Goal: Use online tool/utility: Utilize a website feature to perform a specific function

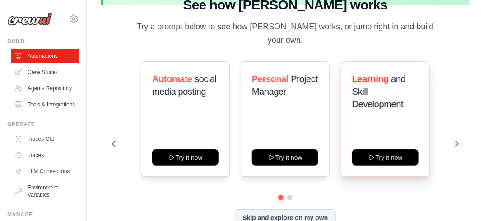
scroll to position [49, 0]
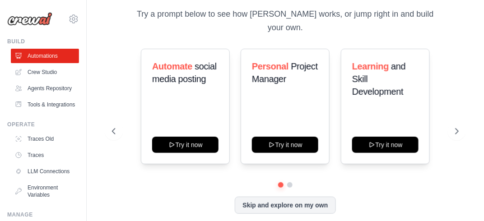
drag, startPoint x: 288, startPoint y: 179, endPoint x: 218, endPoint y: 191, distance: 71.4
click at [218, 191] on div "Automate social media posting Try it now Personal Project Manager Try it now Le…" at bounding box center [285, 131] width 347 height 165
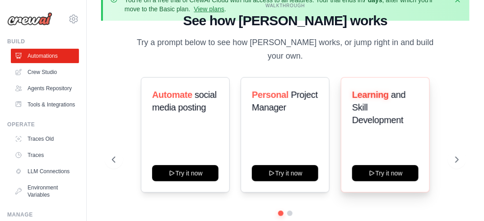
scroll to position [0, 0]
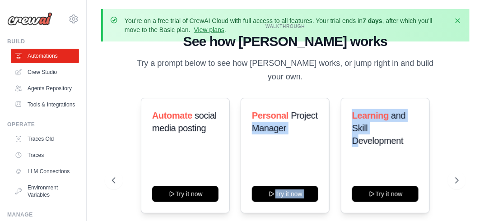
drag, startPoint x: 351, startPoint y: 140, endPoint x: 237, endPoint y: 140, distance: 113.4
click at [237, 140] on div "Automate social media posting Try it now Personal Project Manager Try it now Le…" at bounding box center [285, 156] width 347 height 116
click at [440, 104] on div "Automate social media posting Try it now Personal Project Manager Try it now Le…" at bounding box center [285, 156] width 347 height 116
click at [458, 176] on icon at bounding box center [458, 180] width 9 height 9
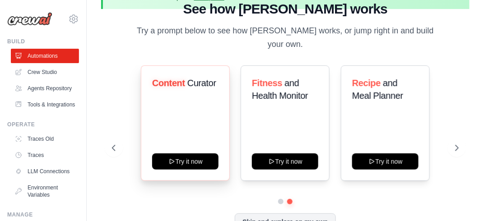
scroll to position [45, 0]
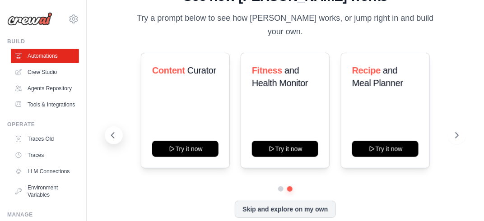
click at [118, 132] on button at bounding box center [114, 135] width 18 height 18
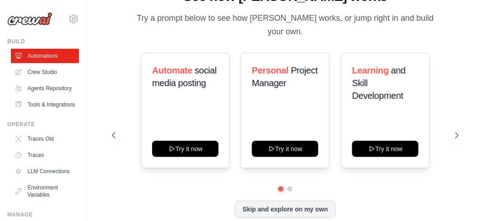
click at [143, 187] on div at bounding box center [285, 189] width 347 height 5
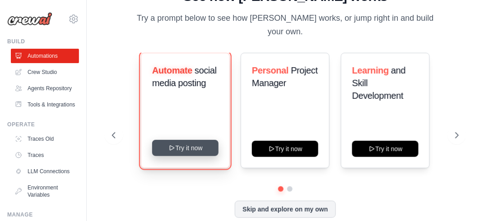
click at [187, 148] on button "Try it now" at bounding box center [185, 148] width 66 height 16
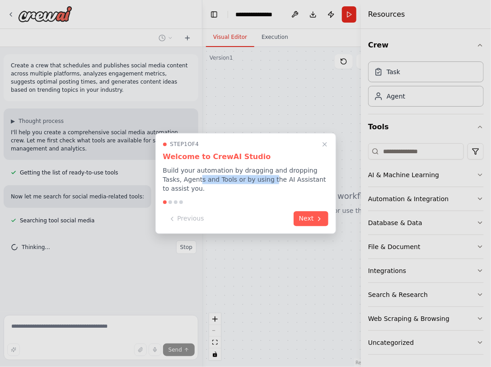
drag, startPoint x: 247, startPoint y: 187, endPoint x: 178, endPoint y: 183, distance: 68.3
click at [178, 183] on p "Build your automation by dragging and dropping Tasks, Agents and Tools or by us…" at bounding box center [245, 179] width 165 height 27
click at [324, 215] on button "Next" at bounding box center [311, 217] width 35 height 15
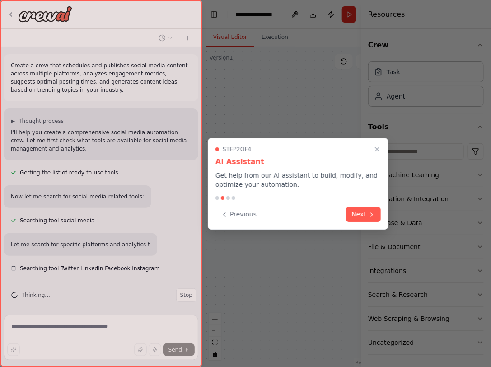
scroll to position [4, 0]
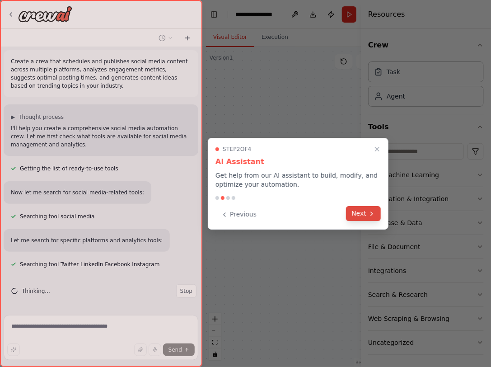
click at [366, 216] on button "Next" at bounding box center [363, 213] width 35 height 15
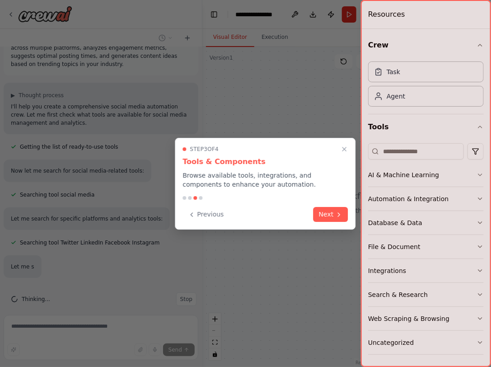
scroll to position [51, 0]
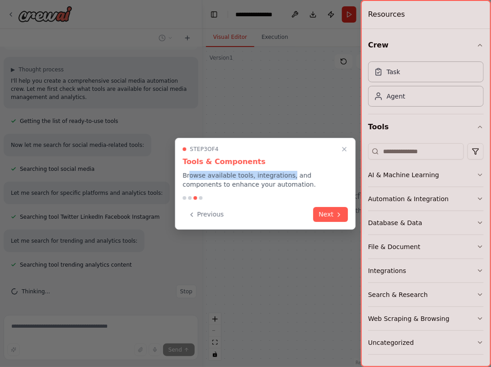
drag, startPoint x: 188, startPoint y: 179, endPoint x: 282, endPoint y: 179, distance: 94.0
click at [282, 179] on p "Browse available tools, integrations, and components to enhance your automation." at bounding box center [264, 180] width 165 height 18
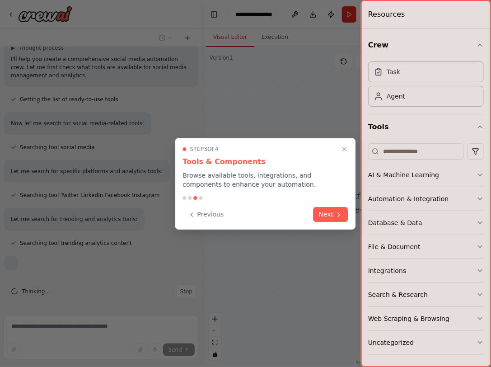
drag, startPoint x: 282, startPoint y: 179, endPoint x: 277, endPoint y: 189, distance: 11.3
click at [270, 187] on p "Browse available tools, integrations, and components to enhance your automation." at bounding box center [264, 180] width 165 height 18
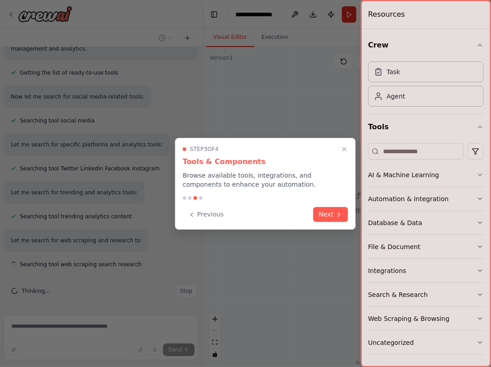
click at [331, 209] on button "Next" at bounding box center [330, 214] width 35 height 15
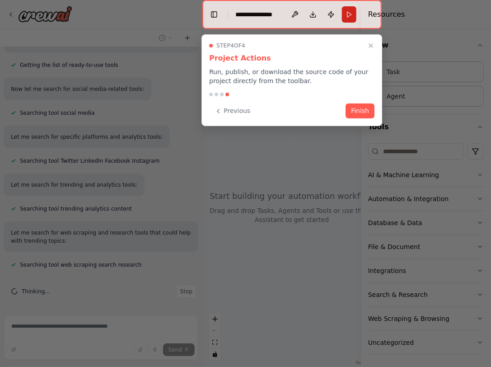
scroll to position [156, 0]
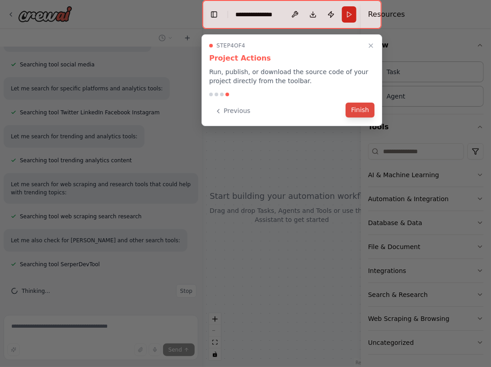
drag, startPoint x: 361, startPoint y: 115, endPoint x: 311, endPoint y: 177, distance: 79.9
click at [361, 115] on button "Finish" at bounding box center [360, 110] width 29 height 15
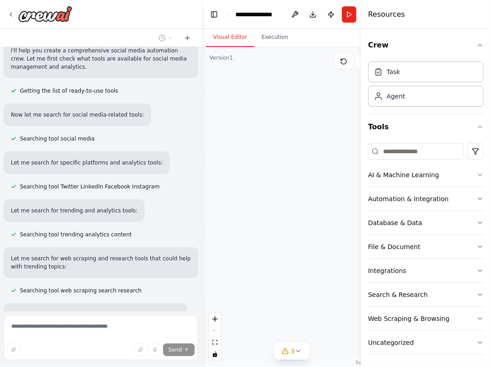
scroll to position [0, 0]
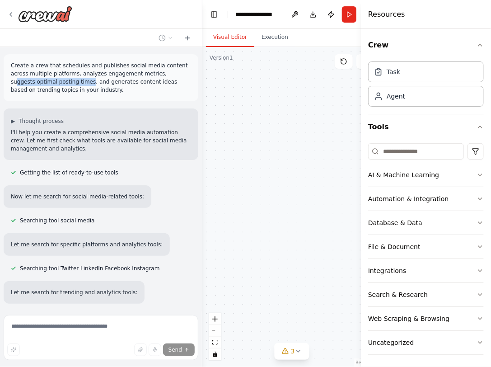
drag, startPoint x: 137, startPoint y: 76, endPoint x: 43, endPoint y: 80, distance: 94.5
click at [43, 80] on p "Create a crew that schedules and publishes social media content across multiple…" at bounding box center [101, 77] width 180 height 33
drag, startPoint x: 43, startPoint y: 80, endPoint x: 92, endPoint y: 94, distance: 51.1
click at [92, 94] on p "Create a crew that schedules and publishes social media content across multiple…" at bounding box center [101, 77] width 180 height 33
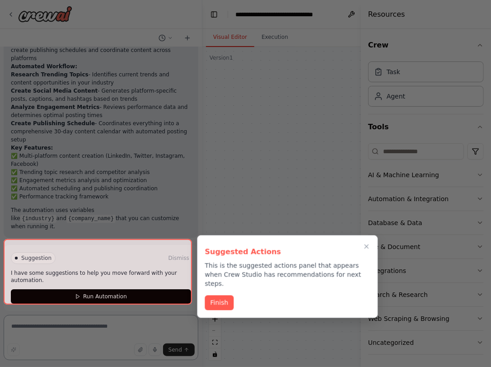
scroll to position [797, 0]
